Goal: Book appointment/travel/reservation

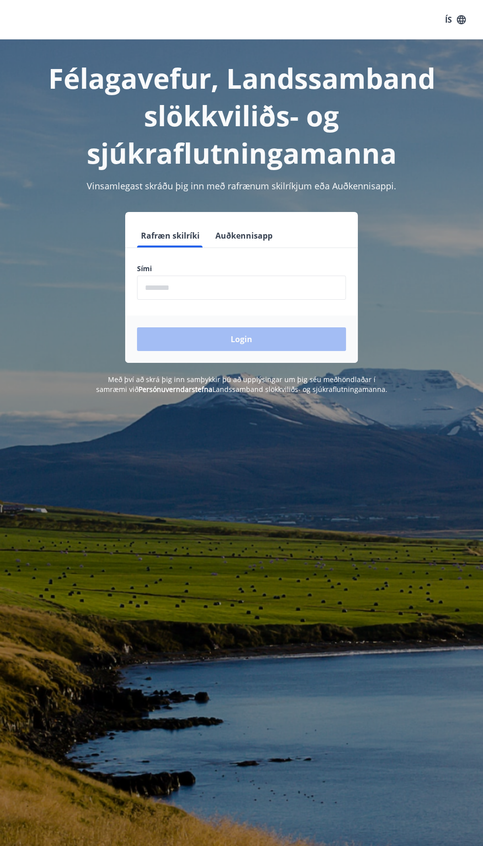
click at [279, 285] on input "phone" at bounding box center [241, 288] width 209 height 24
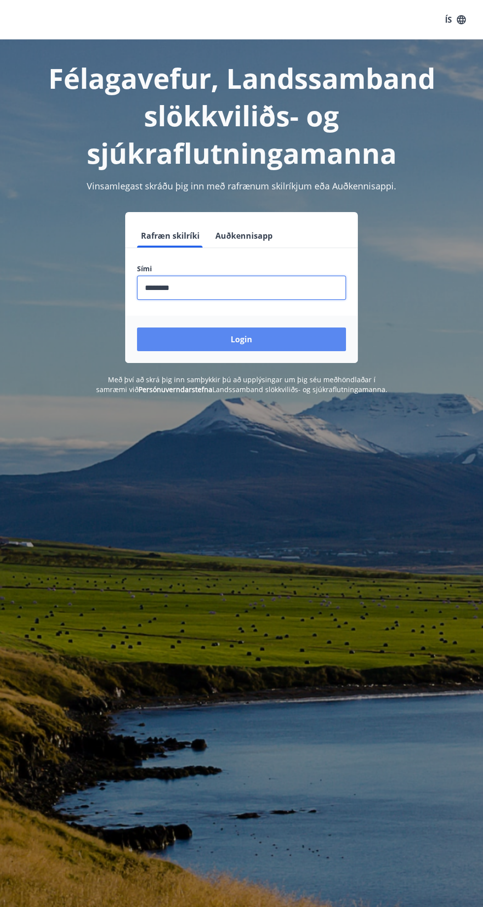
type input "********"
click at [281, 340] on button "Login" at bounding box center [241, 339] width 209 height 24
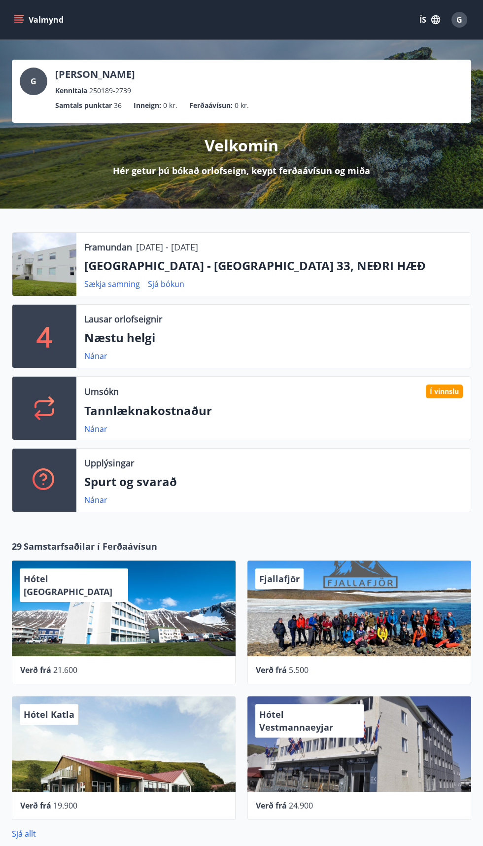
click at [18, 19] on icon "menu" at bounding box center [19, 19] width 11 height 1
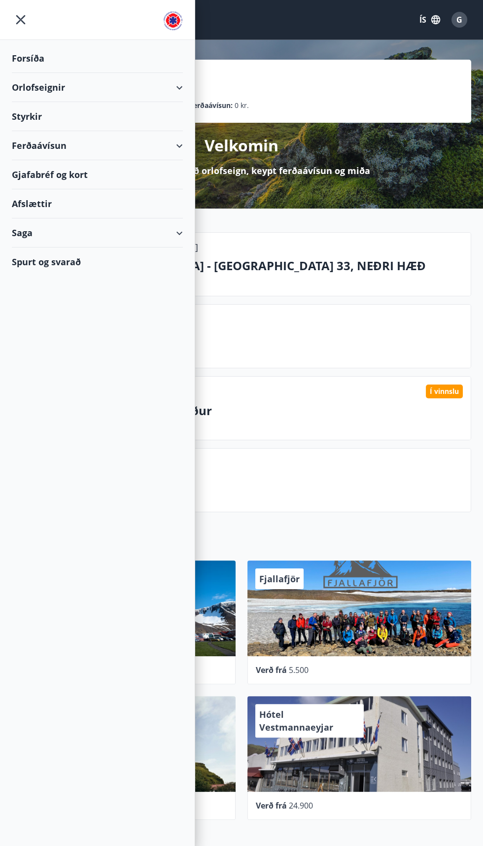
click at [154, 87] on div "Orlofseignir" at bounding box center [97, 87] width 171 height 29
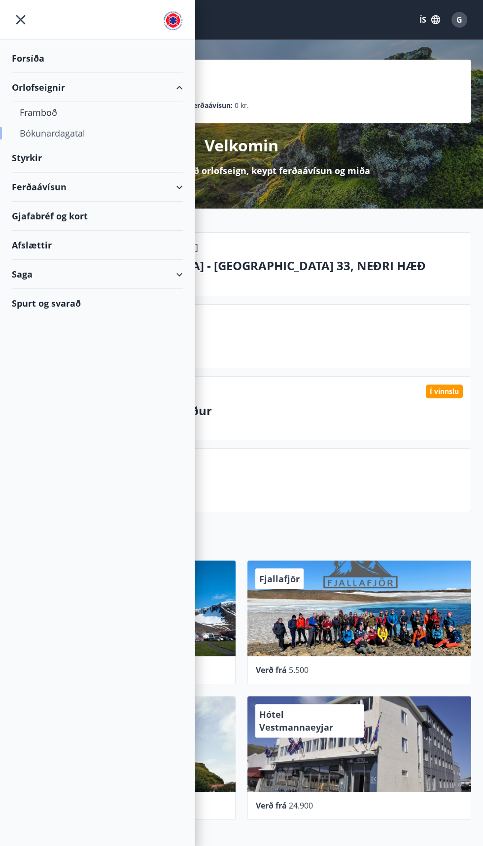
click at [79, 136] on div "Bókunardagatal" at bounding box center [97, 133] width 155 height 21
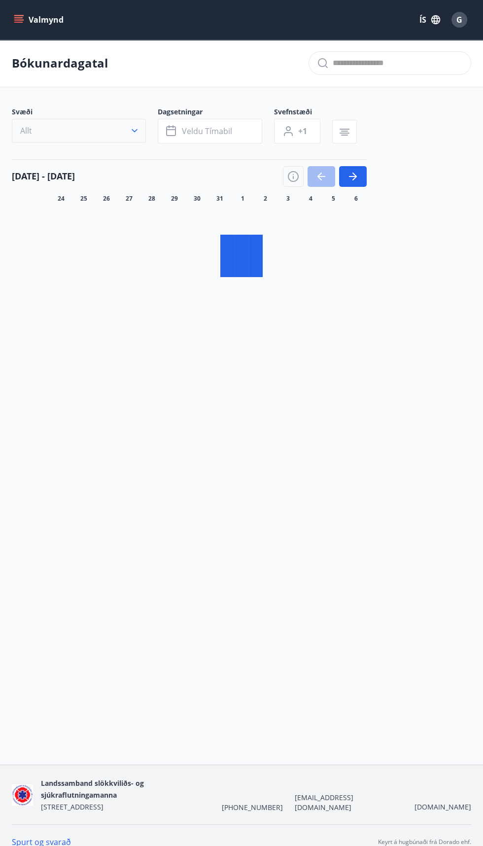
click at [119, 132] on button "Allt" at bounding box center [79, 131] width 134 height 24
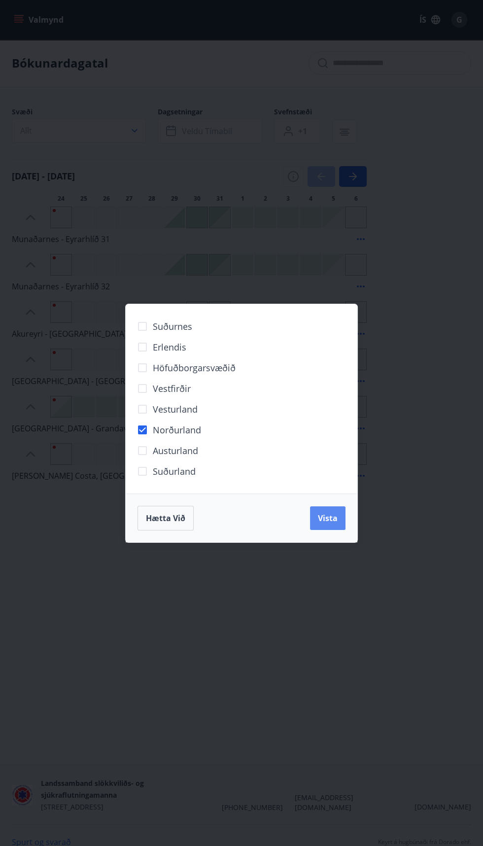
click at [329, 525] on button "Vista" at bounding box center [327, 518] width 35 height 24
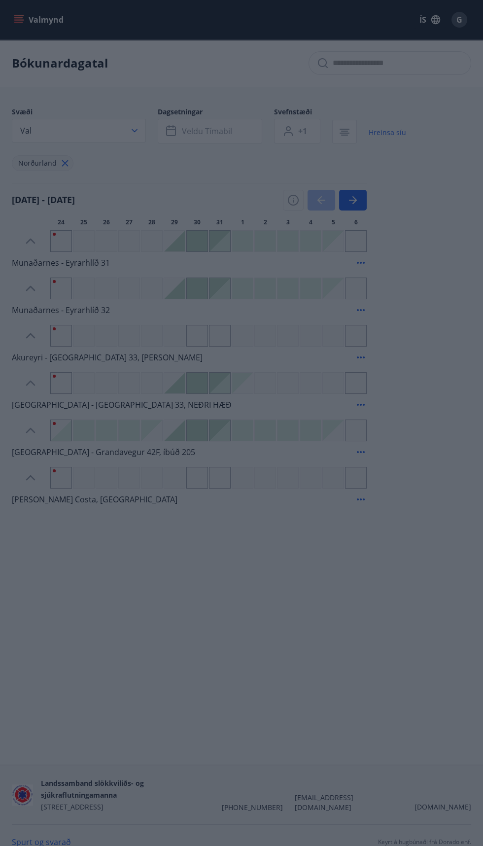
click at [333, 517] on div "Hætta við Vista" at bounding box center [242, 518] width 208 height 25
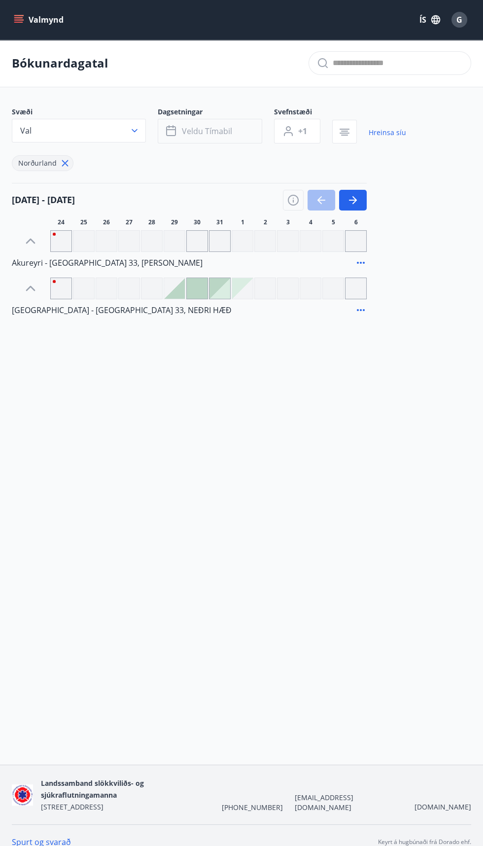
click at [231, 137] on button "Veldu tímabil" at bounding box center [210, 131] width 105 height 25
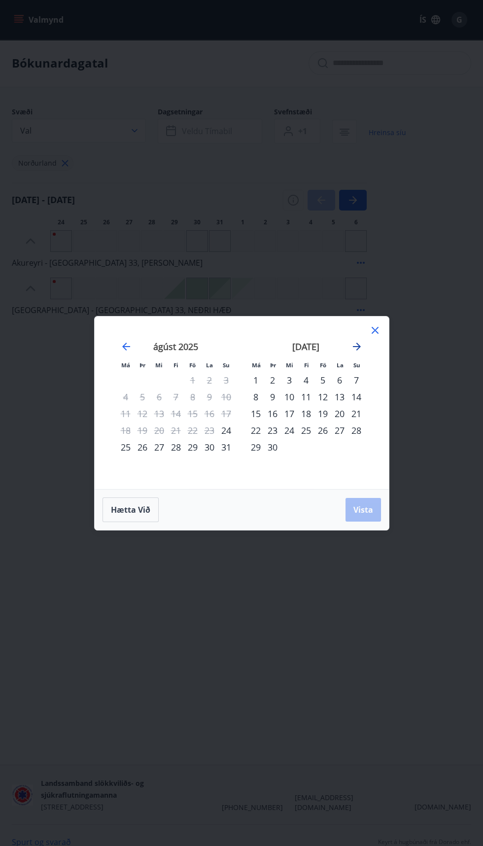
click at [360, 348] on icon "Move forward to switch to the next month." at bounding box center [357, 347] width 12 height 12
click at [259, 447] on div "27" at bounding box center [255, 447] width 17 height 17
click at [255, 435] on div "20" at bounding box center [255, 430] width 17 height 17
click at [351, 434] on div "26" at bounding box center [356, 430] width 17 height 17
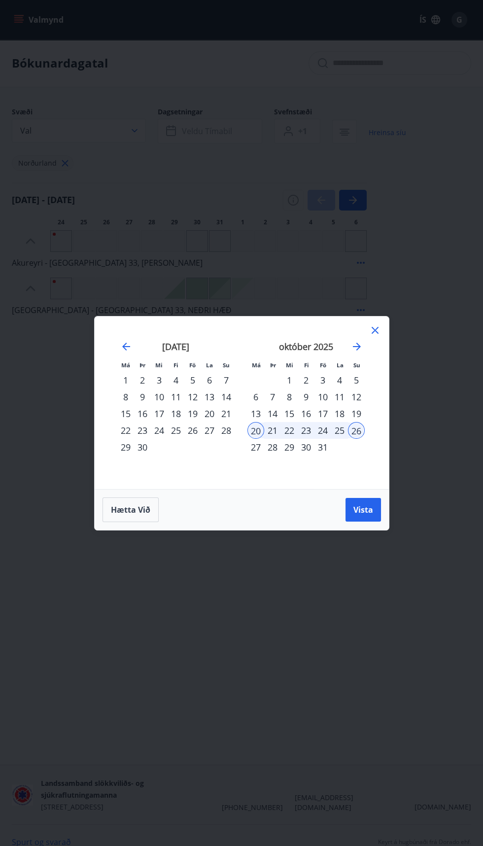
click at [339, 430] on div "25" at bounding box center [339, 430] width 17 height 17
click at [272, 447] on div "28" at bounding box center [272, 447] width 17 height 17
click at [253, 427] on div "20" at bounding box center [255, 430] width 17 height 17
click at [339, 430] on div "25" at bounding box center [339, 430] width 17 height 17
click at [377, 501] on button "Vista" at bounding box center [363, 510] width 35 height 24
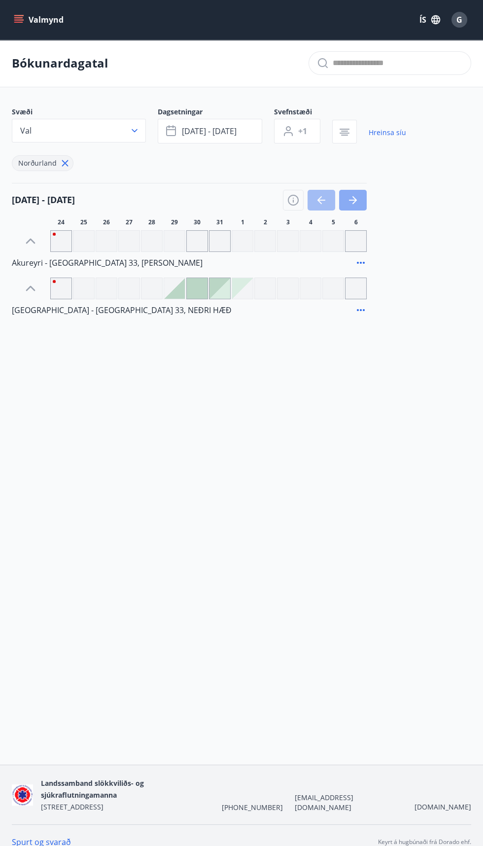
click at [363, 200] on button "button" at bounding box center [353, 200] width 28 height 21
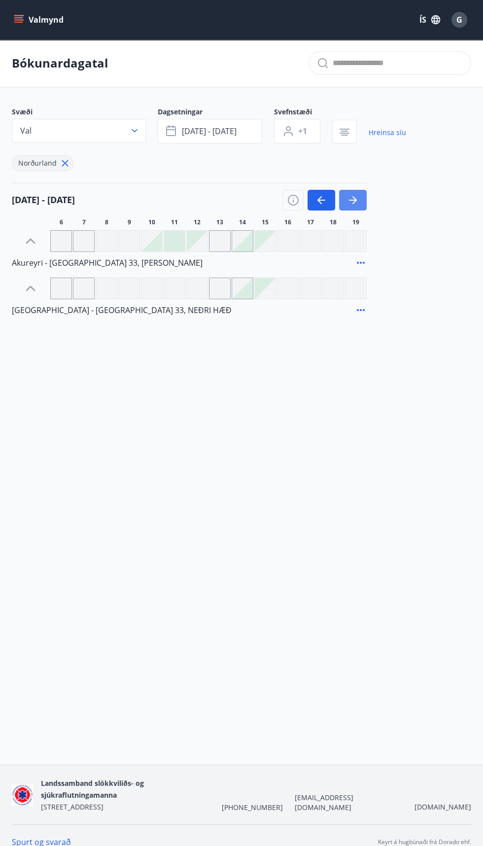
click at [361, 199] on button "button" at bounding box center [353, 200] width 28 height 21
click at [354, 200] on icon "button" at bounding box center [353, 200] width 8 height 1
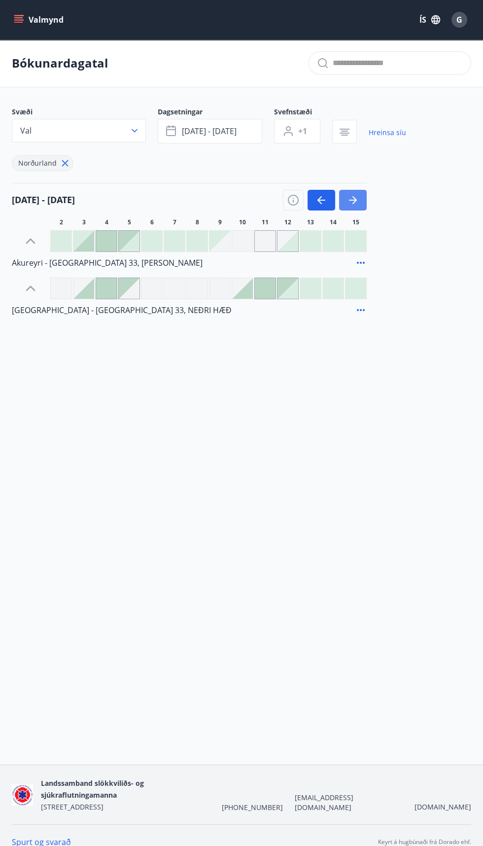
click at [354, 200] on icon "button" at bounding box center [353, 200] width 8 height 1
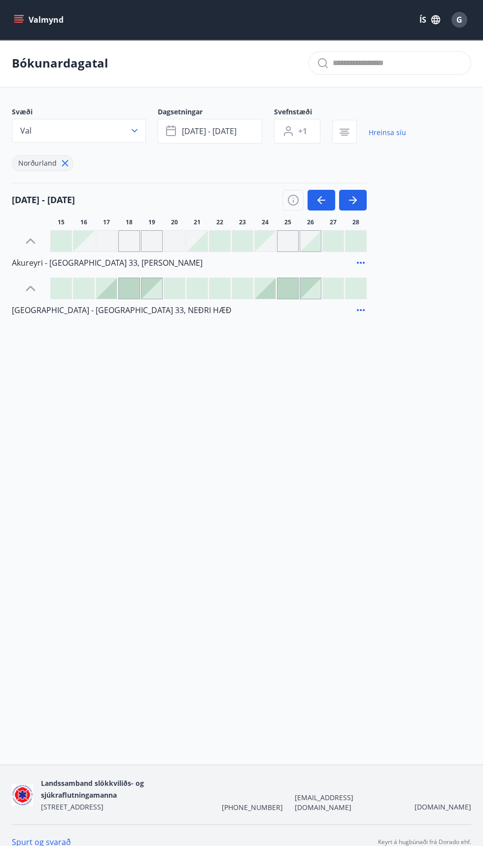
click at [183, 283] on div at bounding box center [174, 288] width 21 height 21
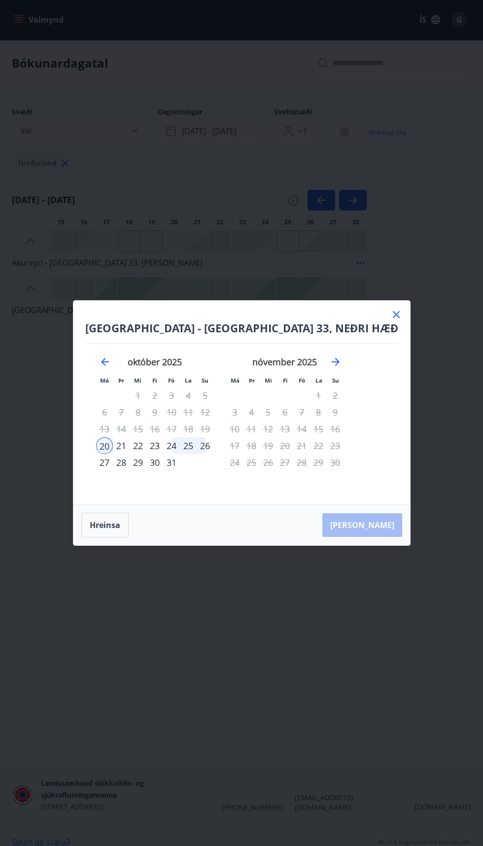
click at [197, 450] on div "25" at bounding box center [188, 445] width 17 height 17
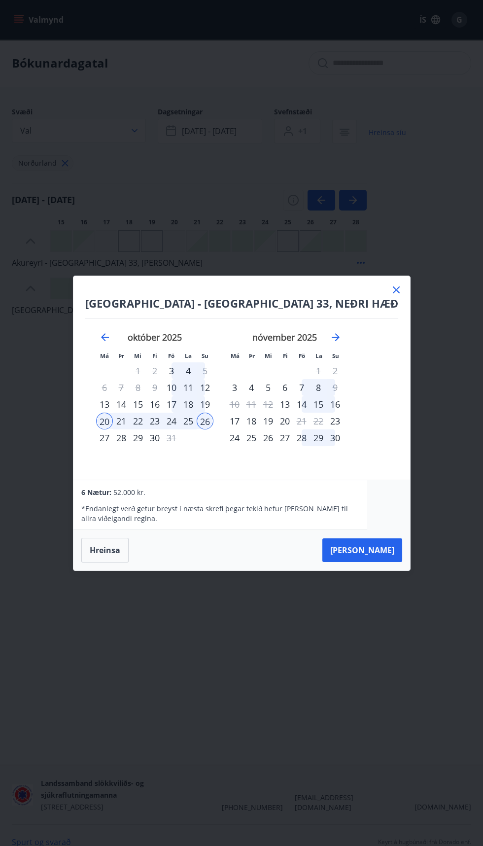
click at [390, 293] on icon at bounding box center [396, 290] width 12 height 12
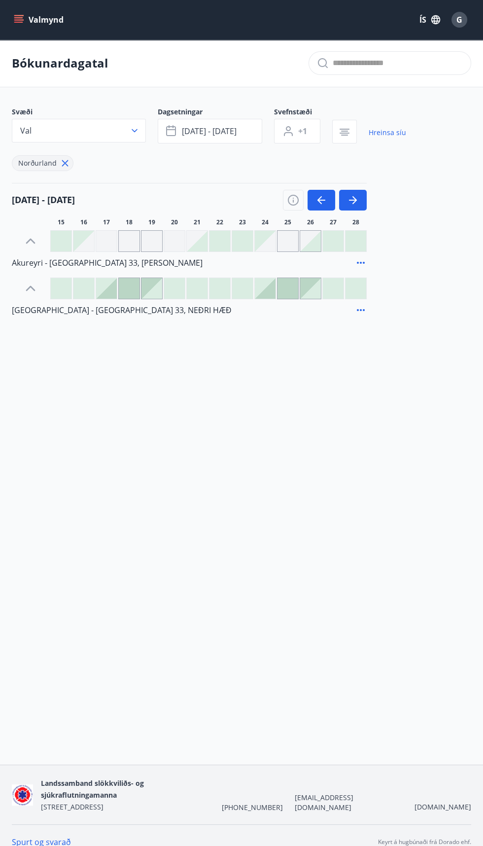
click at [174, 295] on div at bounding box center [174, 288] width 21 height 21
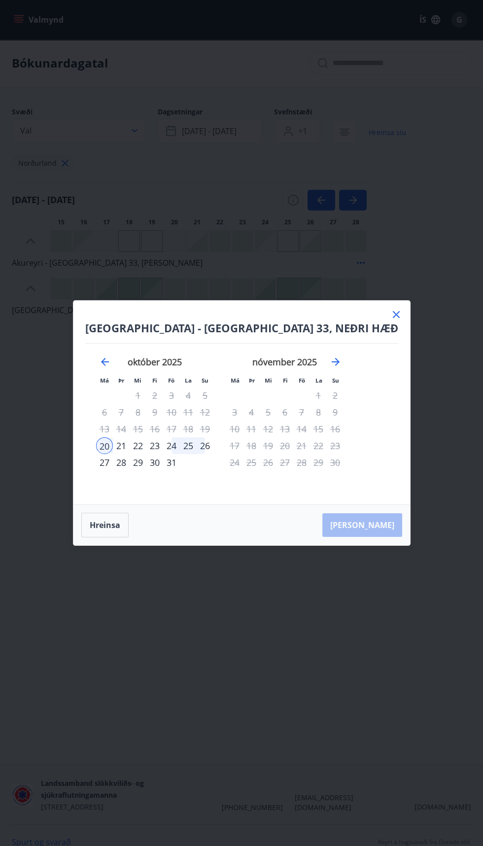
click at [113, 445] on div "20" at bounding box center [104, 445] width 17 height 17
click at [197, 447] on div "25" at bounding box center [188, 445] width 17 height 17
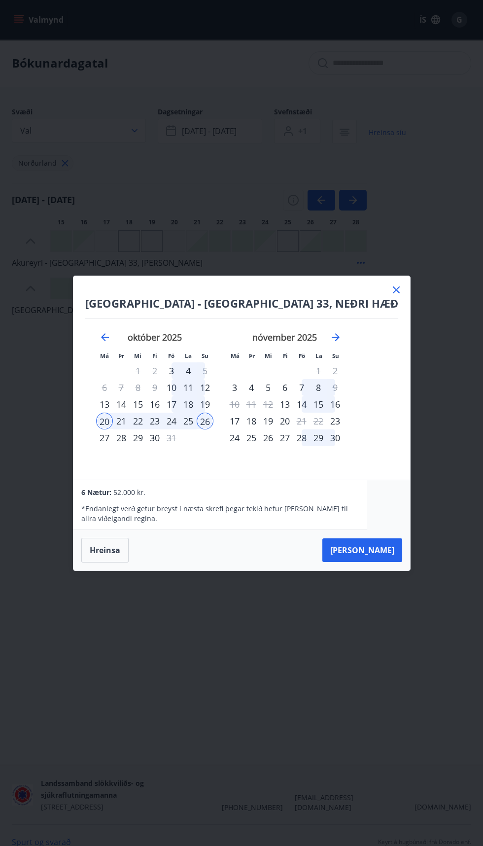
click at [197, 426] on div "25" at bounding box center [188, 421] width 17 height 17
click at [113, 421] on div "20" at bounding box center [104, 421] width 17 height 17
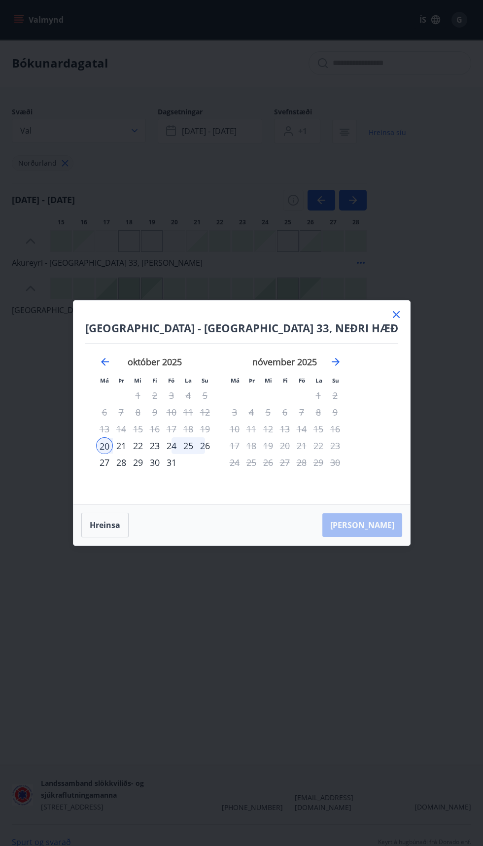
click at [197, 448] on div "25" at bounding box center [188, 445] width 17 height 17
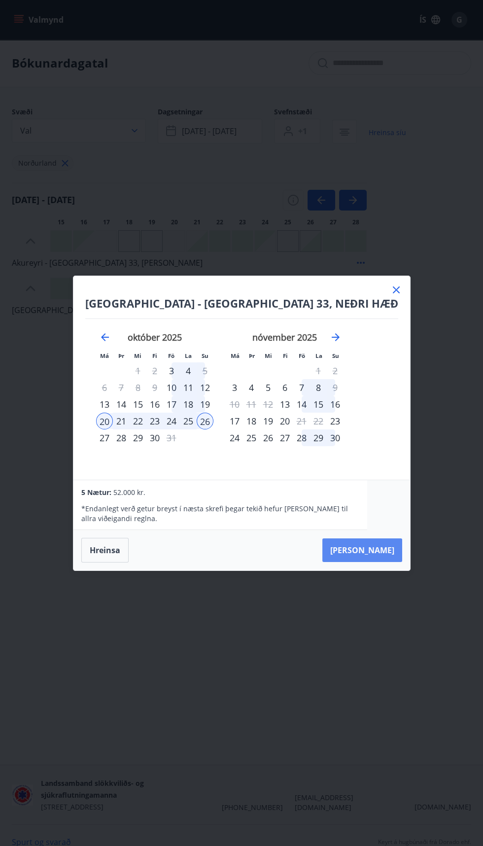
click at [340, 555] on button "[PERSON_NAME]" at bounding box center [362, 550] width 80 height 24
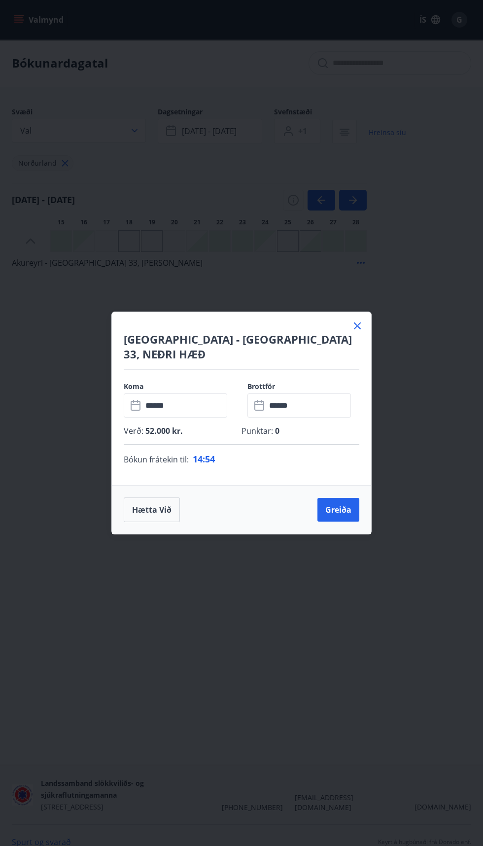
click at [357, 327] on icon at bounding box center [357, 325] width 1 height 1
